Goal: Transaction & Acquisition: Download file/media

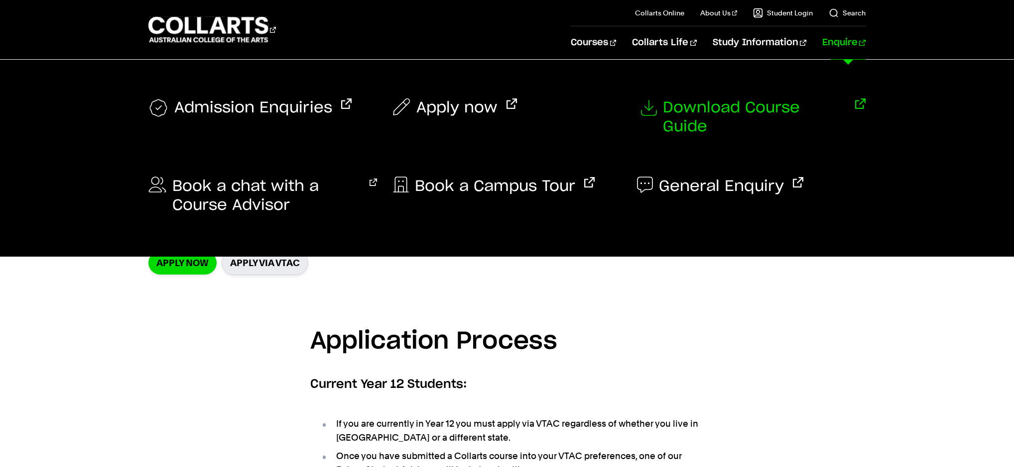
click at [722, 108] on span "Download Course Guide" at bounding box center [754, 118] width 183 height 38
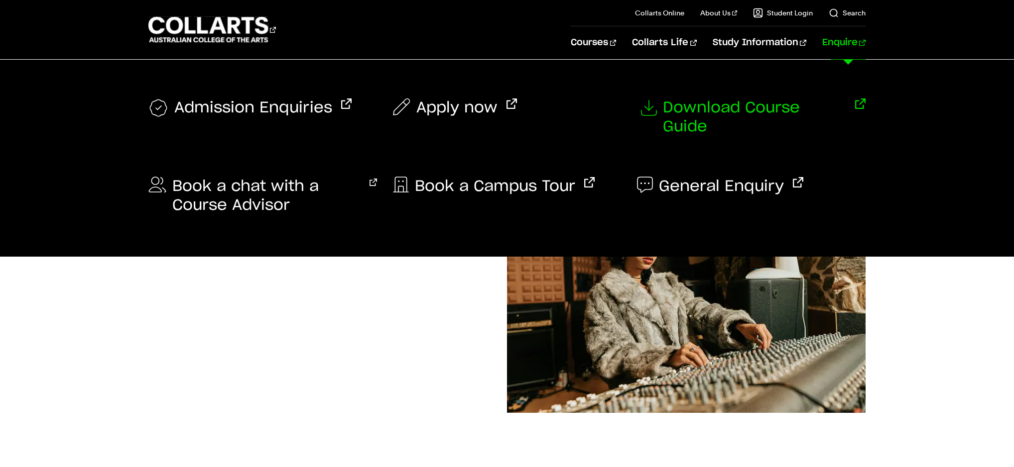
click at [802, 108] on span "Download Course Guide" at bounding box center [754, 118] width 183 height 38
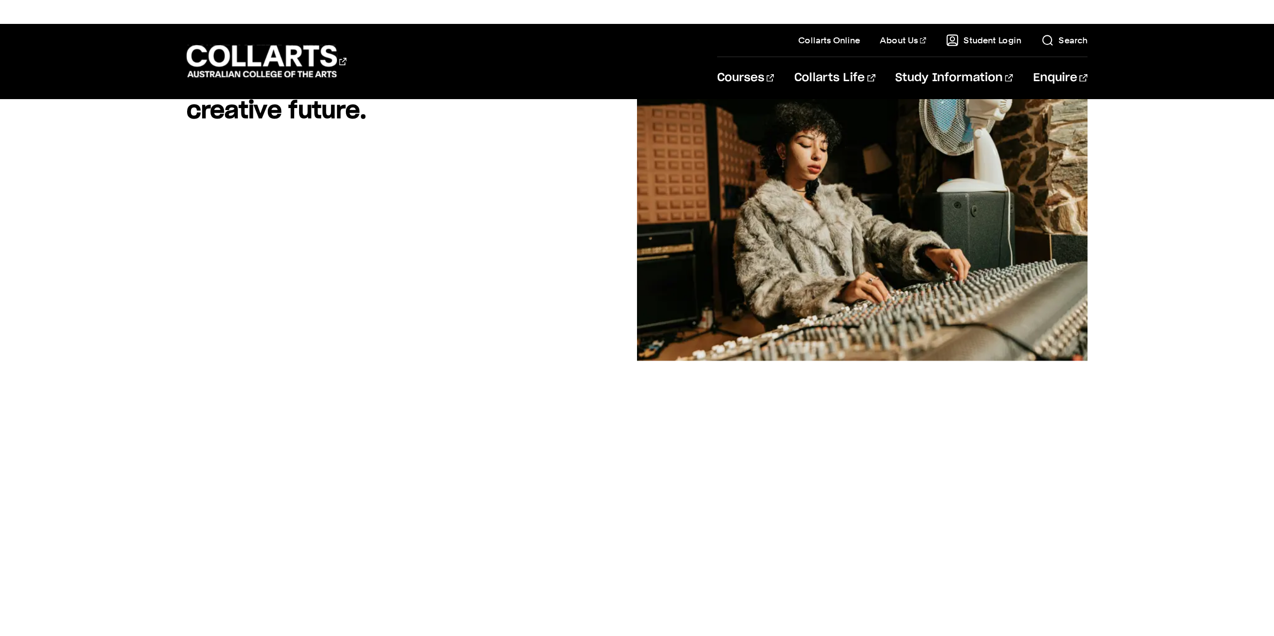
scroll to position [166, 0]
